Goal: Use online tool/utility

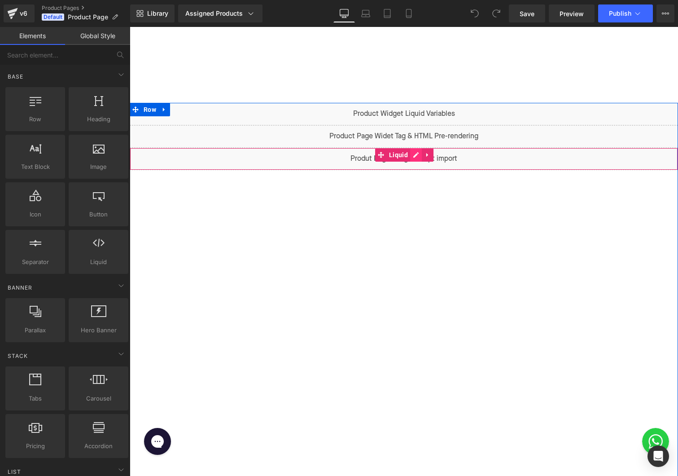
click at [415, 155] on div "Liquid" at bounding box center [404, 159] width 548 height 22
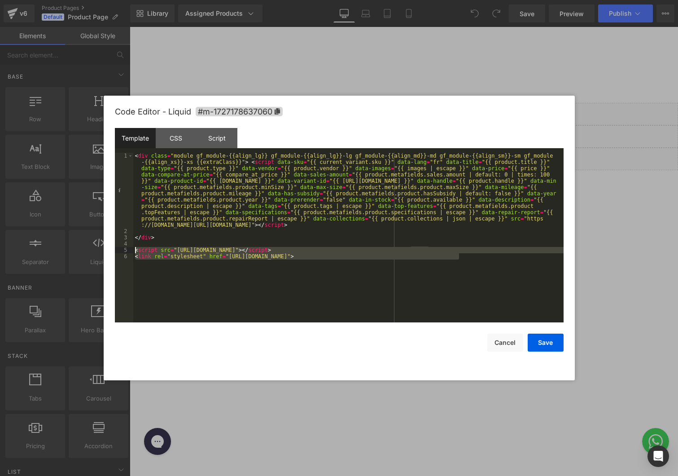
drag, startPoint x: 467, startPoint y: 257, endPoint x: 129, endPoint y: 249, distance: 337.9
click at [129, 249] on pre "1 2 3 4 5 6 < div class = "module gf_module-{{align_lg}} gf_module-{{align_lg}}…" at bounding box center [339, 238] width 449 height 170
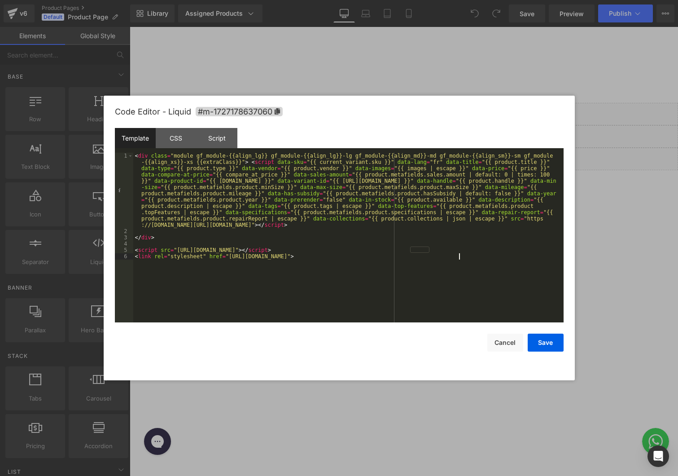
click at [475, 299] on div "< div class = "module gf_module-{{align_lg}} gf_module-{{align_lg}}-lg gf_modul…" at bounding box center [348, 278] width 430 height 251
click at [498, 343] on button "Cancel" at bounding box center [505, 342] width 36 height 18
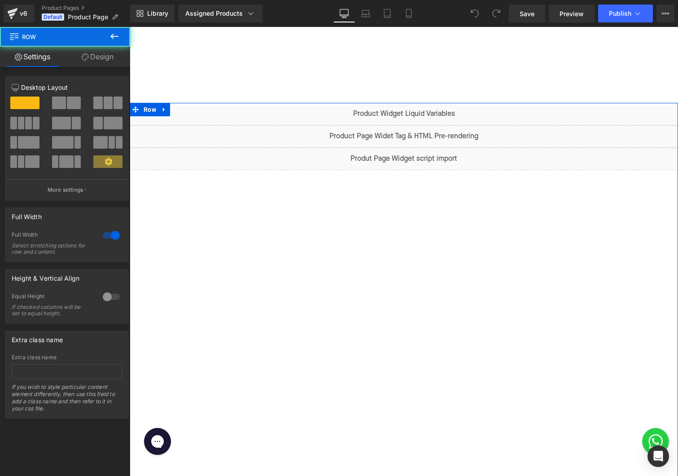
click at [273, 255] on div "Liquid Liquid Liquid Row" at bounding box center [404, 327] width 548 height 449
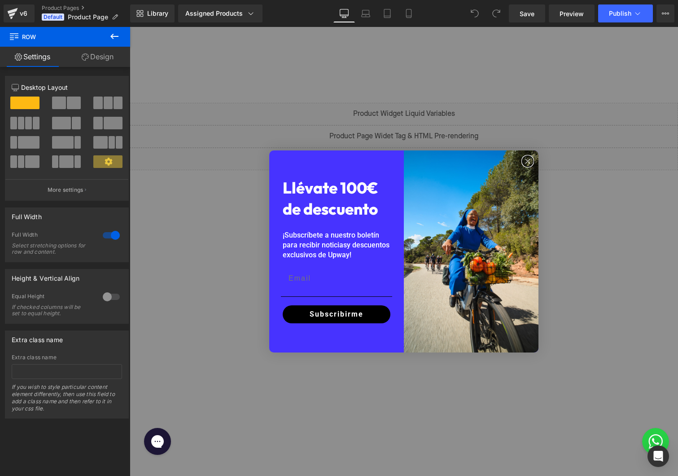
click at [529, 162] on icon "Close dialog" at bounding box center [527, 161] width 4 height 4
